Goal: Task Accomplishment & Management: Use online tool/utility

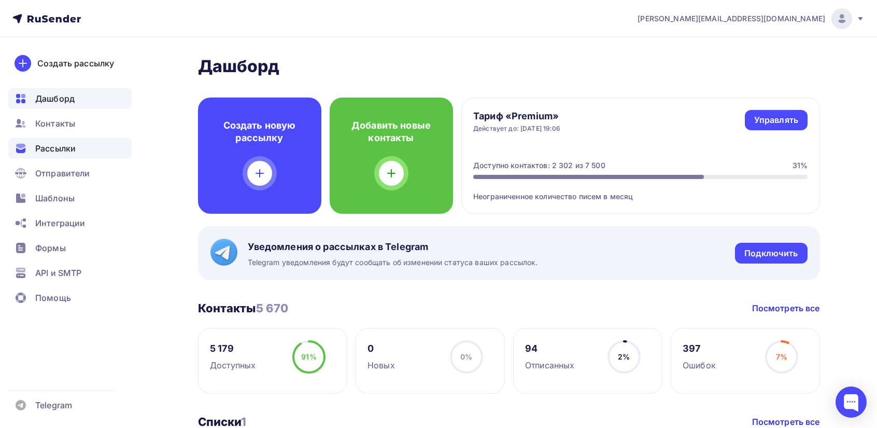
click at [58, 145] on span "Рассылки" at bounding box center [55, 148] width 40 height 12
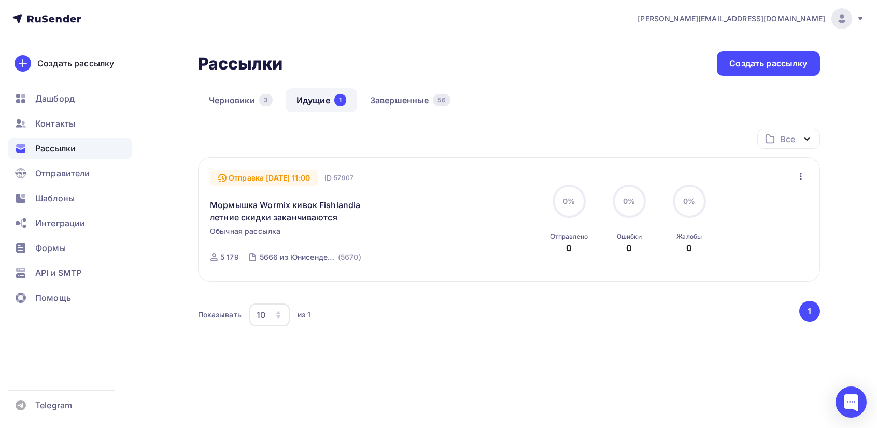
scroll to position [49, 0]
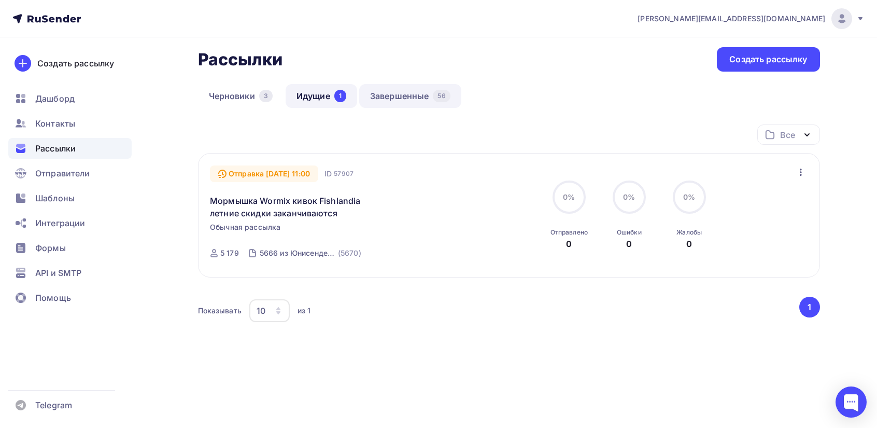
click at [386, 94] on link "Завершенные 56" at bounding box center [410, 96] width 102 height 24
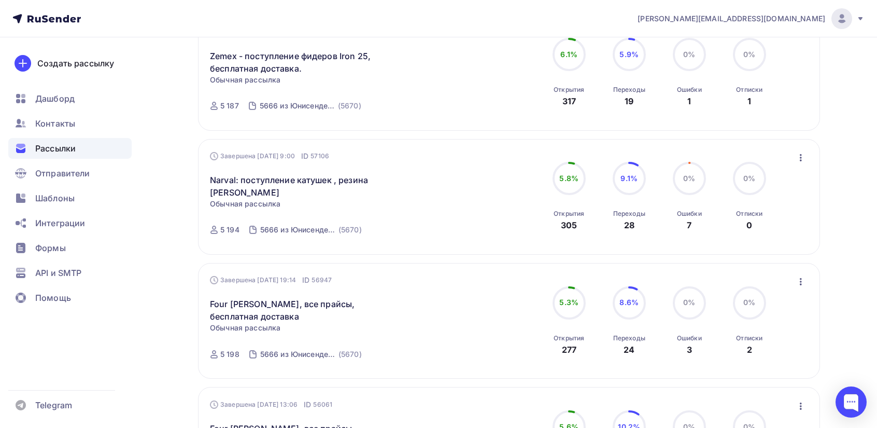
scroll to position [311, 0]
click at [801, 283] on icon "button" at bounding box center [801, 280] width 2 height 7
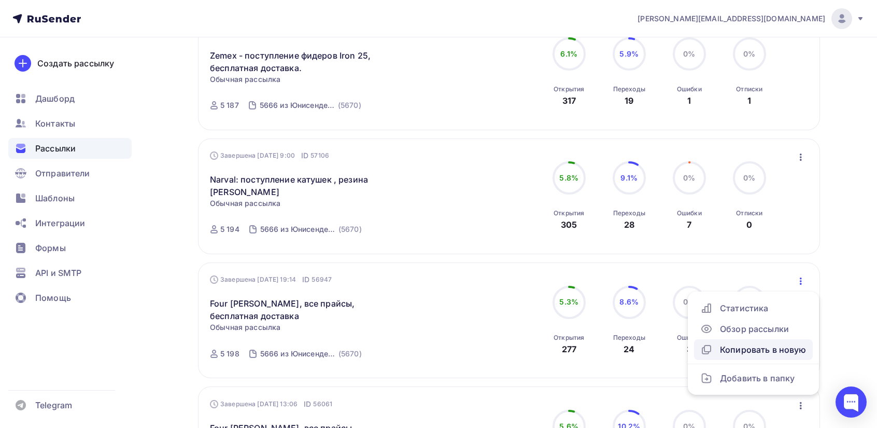
click at [746, 350] on div "Копировать в новую" at bounding box center [754, 349] width 106 height 12
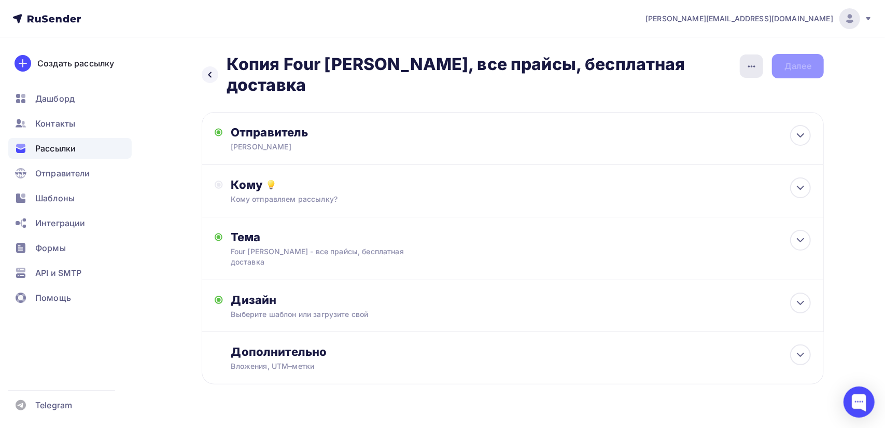
click at [748, 58] on div "button" at bounding box center [751, 65] width 23 height 23
click at [680, 121] on div "Переименовать рассылку" at bounding box center [697, 119] width 129 height 12
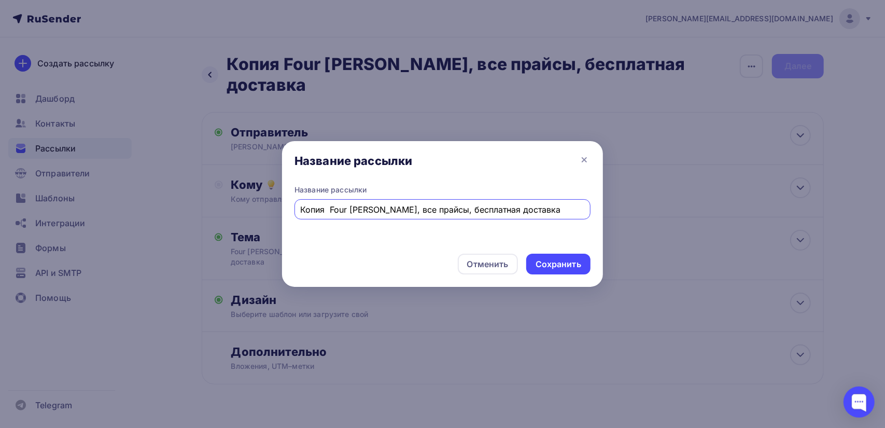
drag, startPoint x: 329, startPoint y: 211, endPoint x: 291, endPoint y: 211, distance: 37.3
click at [291, 211] on div "Название рассылки Копия Four [PERSON_NAME], все прайсы, бесплатная доставка" at bounding box center [442, 215] width 321 height 61
type input "Four [PERSON_NAME], все прайсы, бесплатная доставка"
click at [564, 264] on div "Сохранить" at bounding box center [559, 264] width 46 height 12
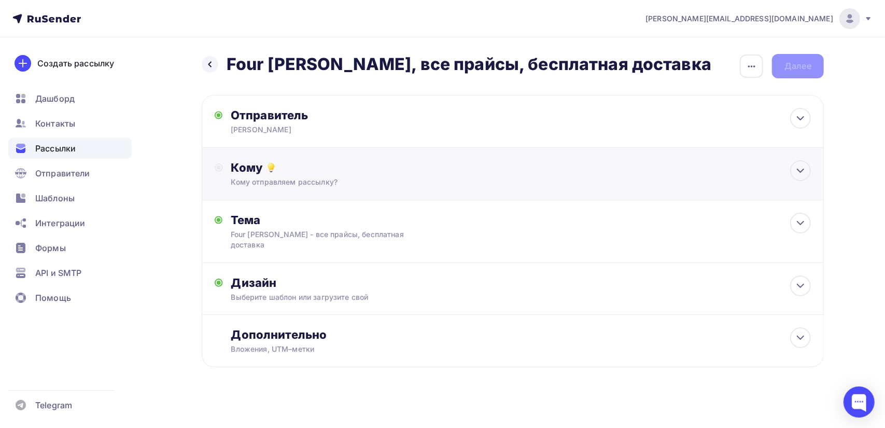
click at [298, 179] on div "Кому отправляем рассылку?" at bounding box center [492, 182] width 522 height 10
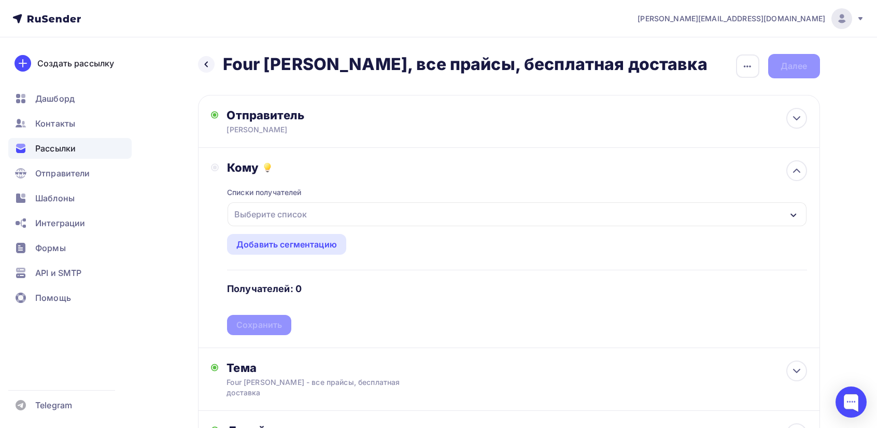
click at [274, 217] on div "Выберите список" at bounding box center [270, 214] width 81 height 19
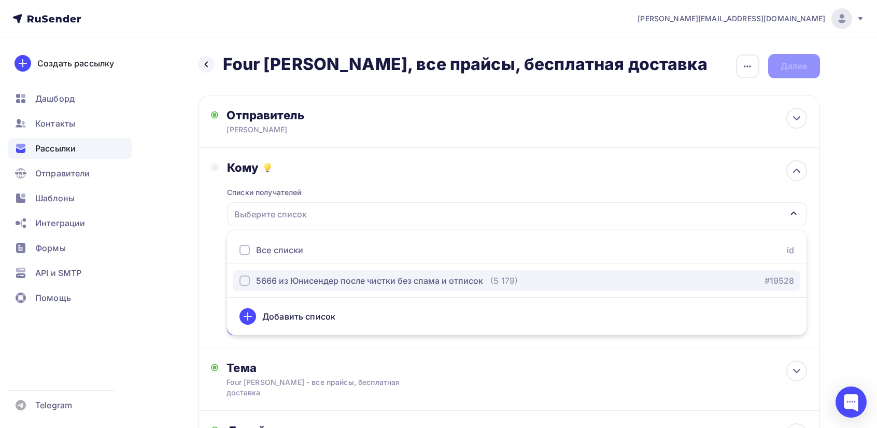
drag, startPoint x: 250, startPoint y: 275, endPoint x: 247, endPoint y: 281, distance: 6.5
click at [250, 275] on div "5666 из Юнисендер после чистки без спама и отписок" at bounding box center [362, 280] width 244 height 12
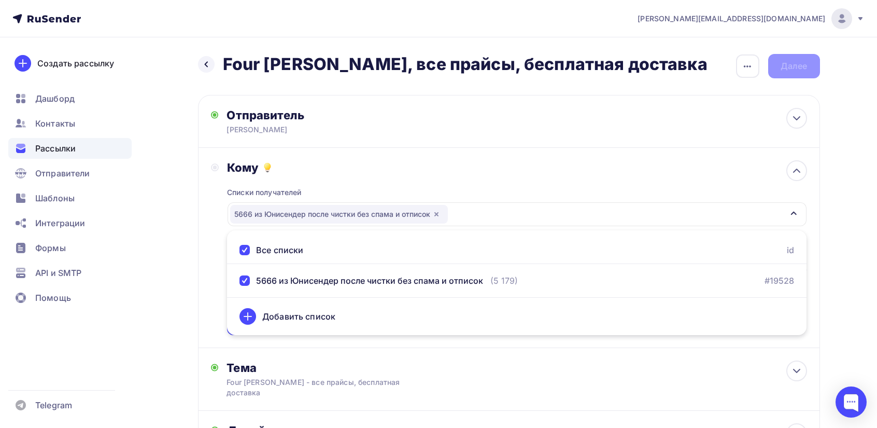
click at [221, 305] on div "Кому Списки получателей 5666 из [GEOGRAPHIC_DATA] после чистки без спама и отпи…" at bounding box center [509, 247] width 596 height 175
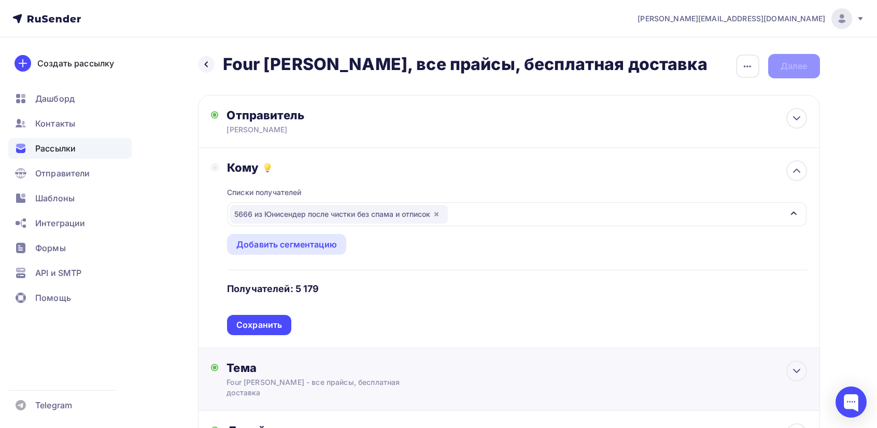
drag, startPoint x: 246, startPoint y: 320, endPoint x: 263, endPoint y: 316, distance: 17.1
click at [247, 320] on div "Сохранить" at bounding box center [259, 325] width 46 height 12
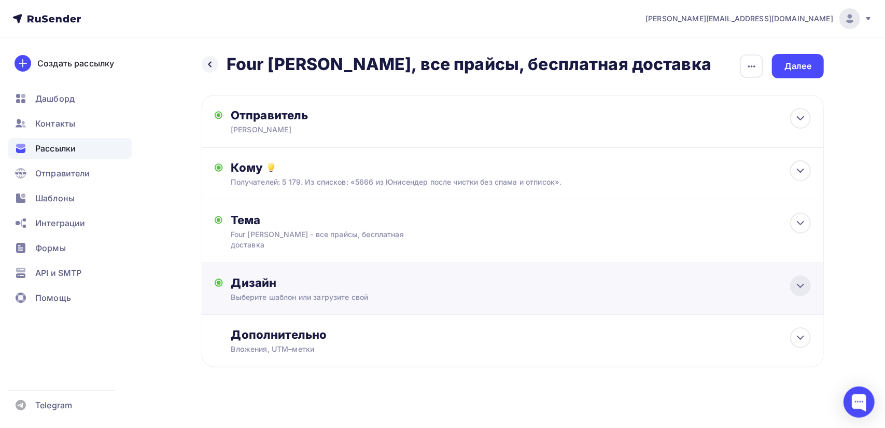
click at [806, 280] on icon at bounding box center [800, 286] width 12 height 12
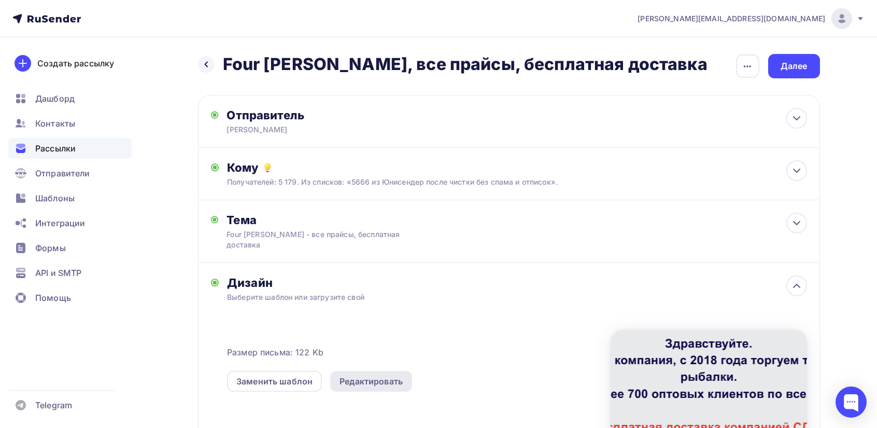
click at [380, 375] on div "Редактировать" at bounding box center [371, 381] width 63 height 12
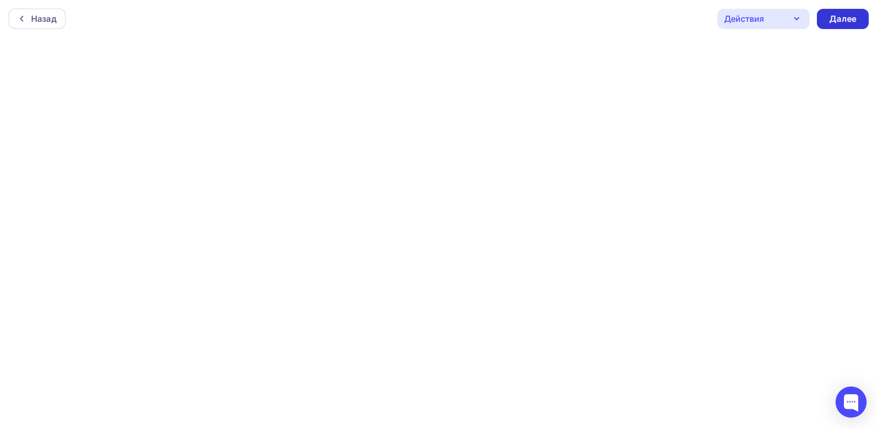
click at [840, 17] on div "Далее" at bounding box center [843, 19] width 27 height 12
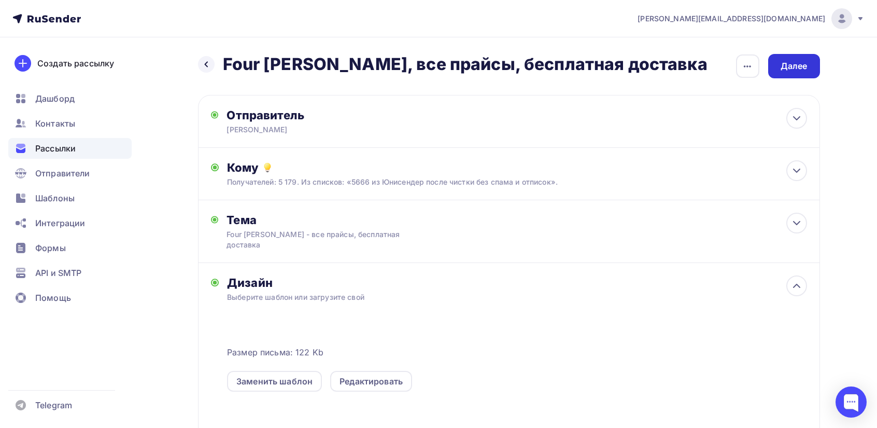
click at [803, 61] on div "Далее" at bounding box center [794, 66] width 27 height 12
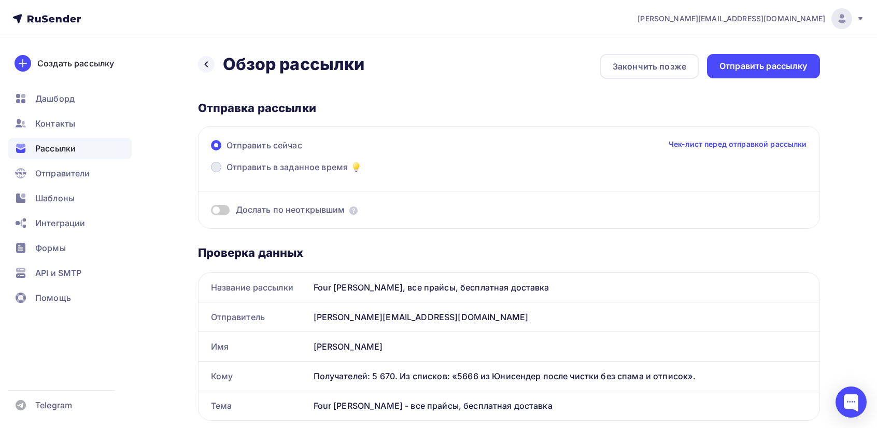
click at [269, 166] on span "Отправить в заданное время" at bounding box center [288, 167] width 122 height 12
click at [227, 173] on input "Отправить в заданное время" at bounding box center [227, 173] width 0 height 0
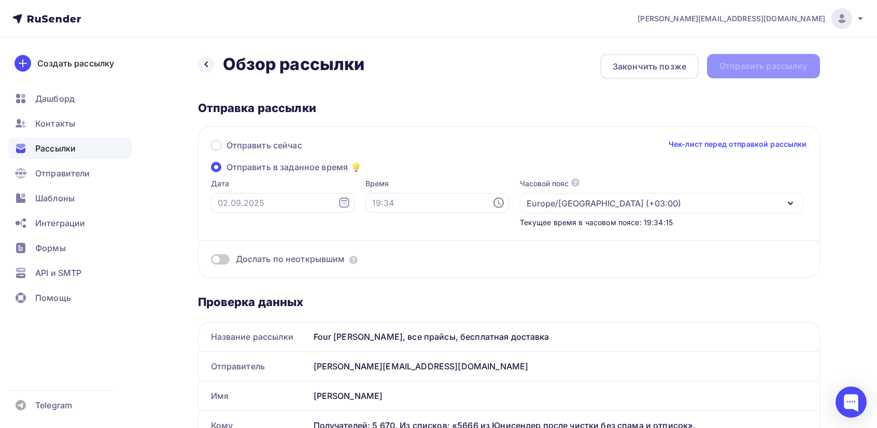
click at [338, 202] on icon at bounding box center [344, 203] width 12 height 12
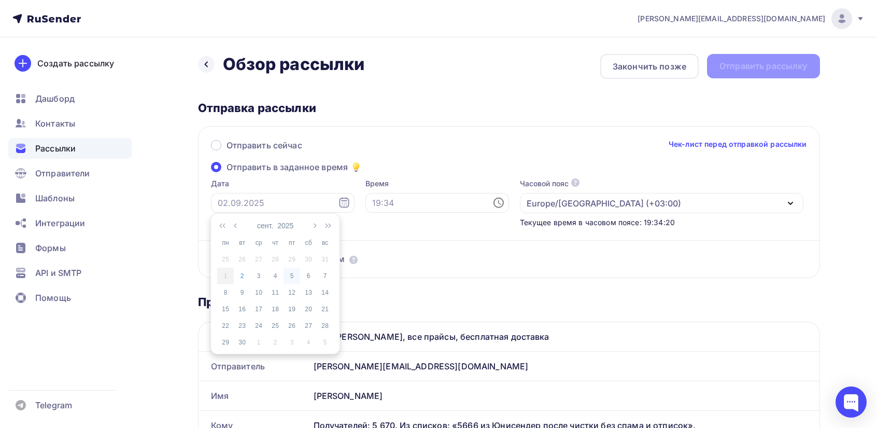
click at [291, 274] on div "5" at bounding box center [292, 275] width 17 height 9
type input "[DATE]"
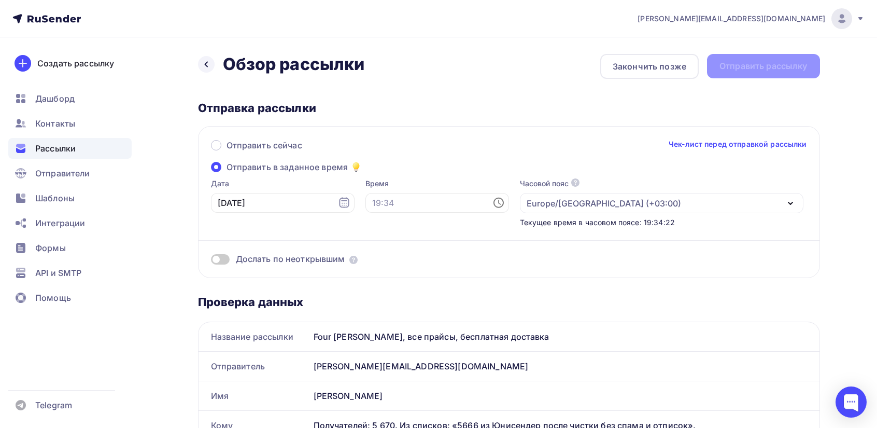
click at [493, 204] on icon at bounding box center [499, 203] width 12 height 12
click at [375, 231] on li "10" at bounding box center [380, 232] width 53 height 17
type input "10:00"
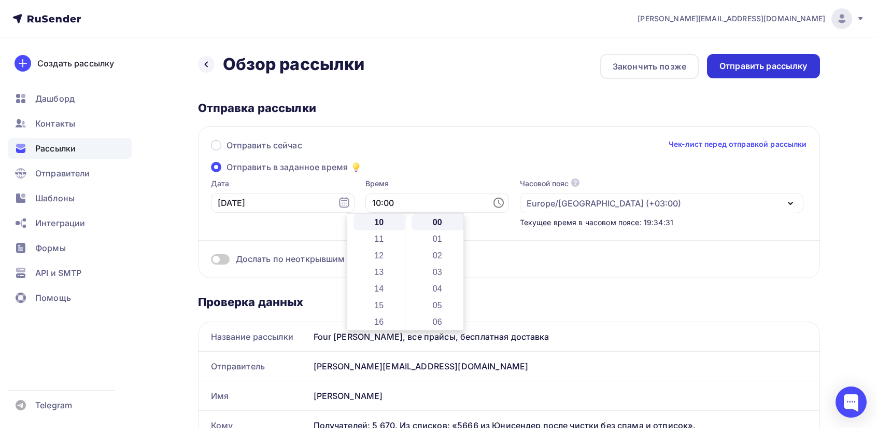
click at [760, 68] on div "Отправить рассылку" at bounding box center [764, 66] width 88 height 12
